Goal: Check status: Check status

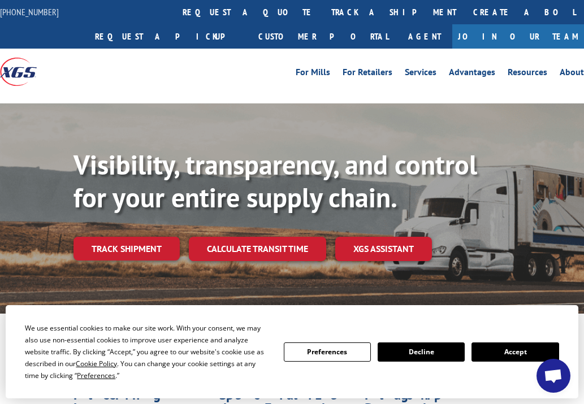
click at [323, 3] on link "track a shipment" at bounding box center [394, 12] width 142 height 24
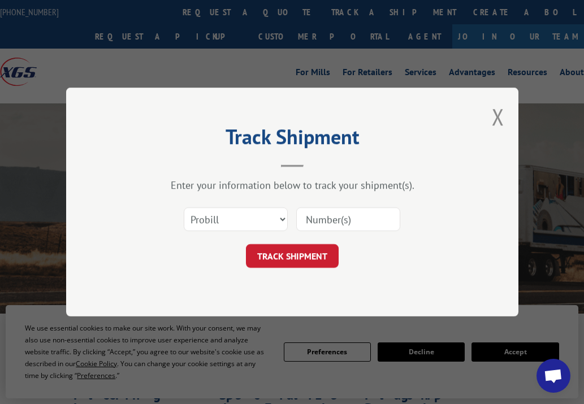
click at [346, 220] on input at bounding box center [348, 219] width 104 height 24
paste input "16928413 16928386 16928385 17349336 17349326 17349325 17349341 17349344 1734934…"
type input "16928413 16928386 16928385 17349336 17349326 17349325 17349341 17349344 1734934…"
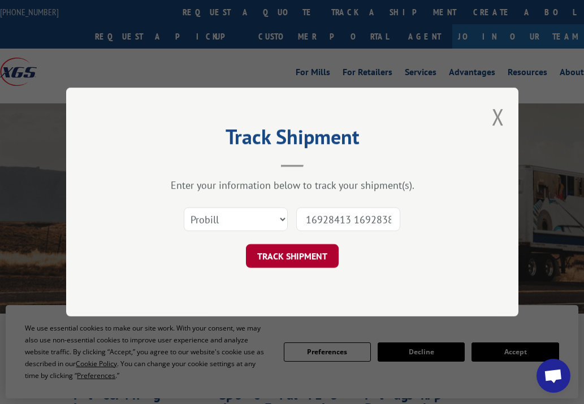
click at [310, 259] on button "TRACK SHIPMENT" at bounding box center [292, 256] width 93 height 24
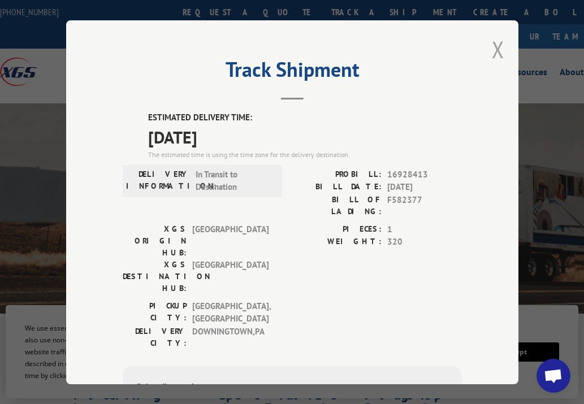
click at [494, 44] on button "Close modal" at bounding box center [498, 49] width 12 height 30
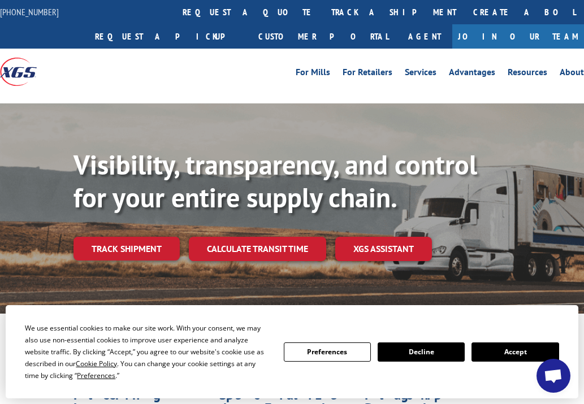
click at [323, 11] on link "track a shipment" at bounding box center [394, 12] width 142 height 24
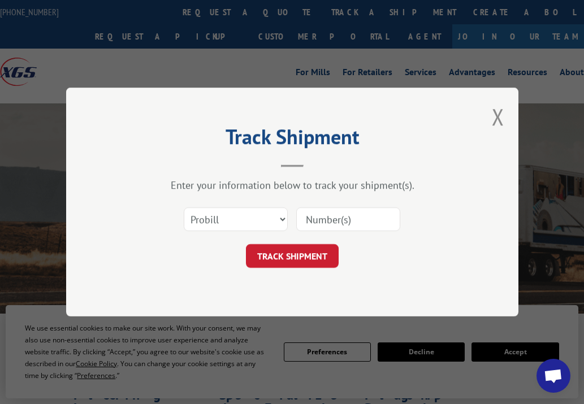
click at [346, 215] on input at bounding box center [348, 219] width 104 height 24
paste input "16928386 16928385 17349336 17349326 17349325 17349348 17349349"
type input "16928386 16928385 17349336 17349326 17349325 17349348 17349349"
drag, startPoint x: 306, startPoint y: 253, endPoint x: 315, endPoint y: 248, distance: 10.7
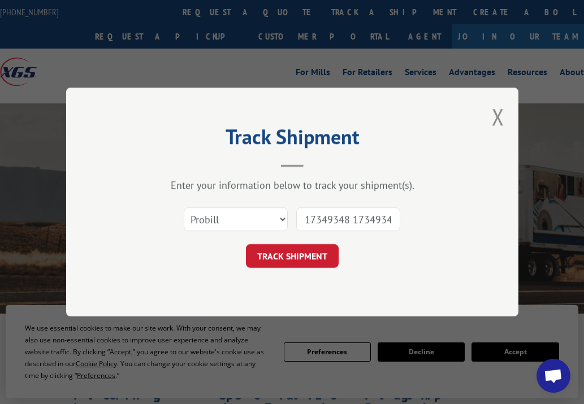
click at [306, 253] on button "TRACK SHIPMENT" at bounding box center [292, 256] width 93 height 24
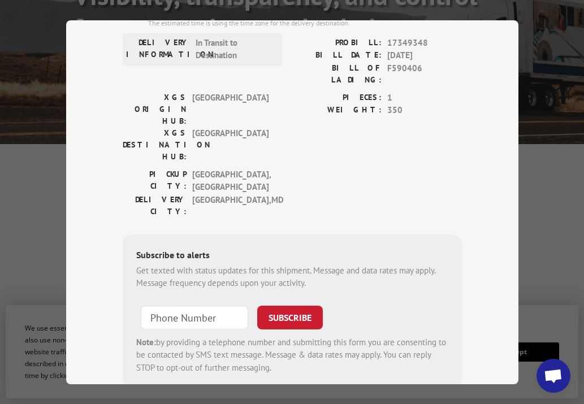
scroll to position [0, 0]
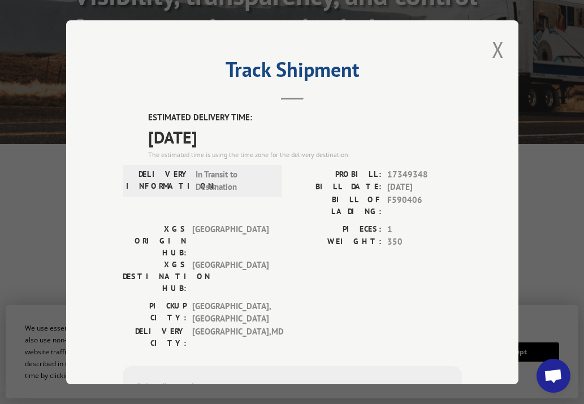
drag, startPoint x: 489, startPoint y: 47, endPoint x: 478, endPoint y: 41, distance: 12.6
click at [492, 46] on button "Close modal" at bounding box center [498, 49] width 12 height 30
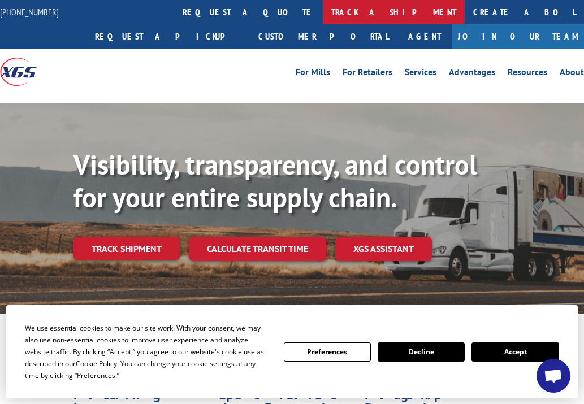
click at [323, 8] on link "track a shipment" at bounding box center [394, 12] width 142 height 24
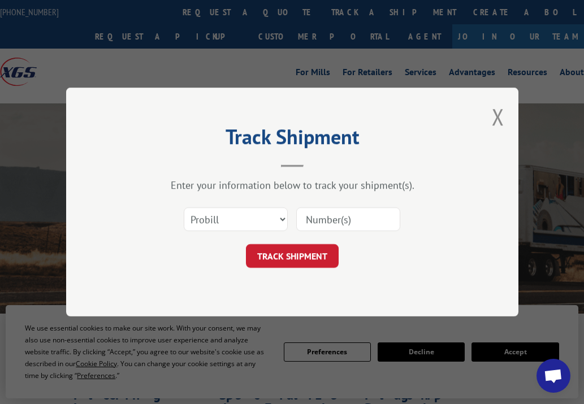
click at [357, 223] on input at bounding box center [348, 219] width 104 height 24
paste input "17349326"
type input "17349326"
click at [307, 244] on form "Select category... Probill BOL PO 17349326 TRACK SHIPMENT" at bounding box center [292, 234] width 339 height 67
click at [310, 258] on button "TRACK SHIPMENT" at bounding box center [292, 256] width 93 height 24
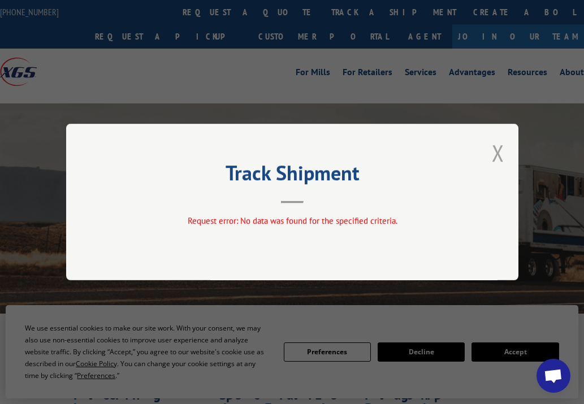
click at [500, 157] on button "Close modal" at bounding box center [498, 153] width 12 height 30
